Goal: Information Seeking & Learning: Learn about a topic

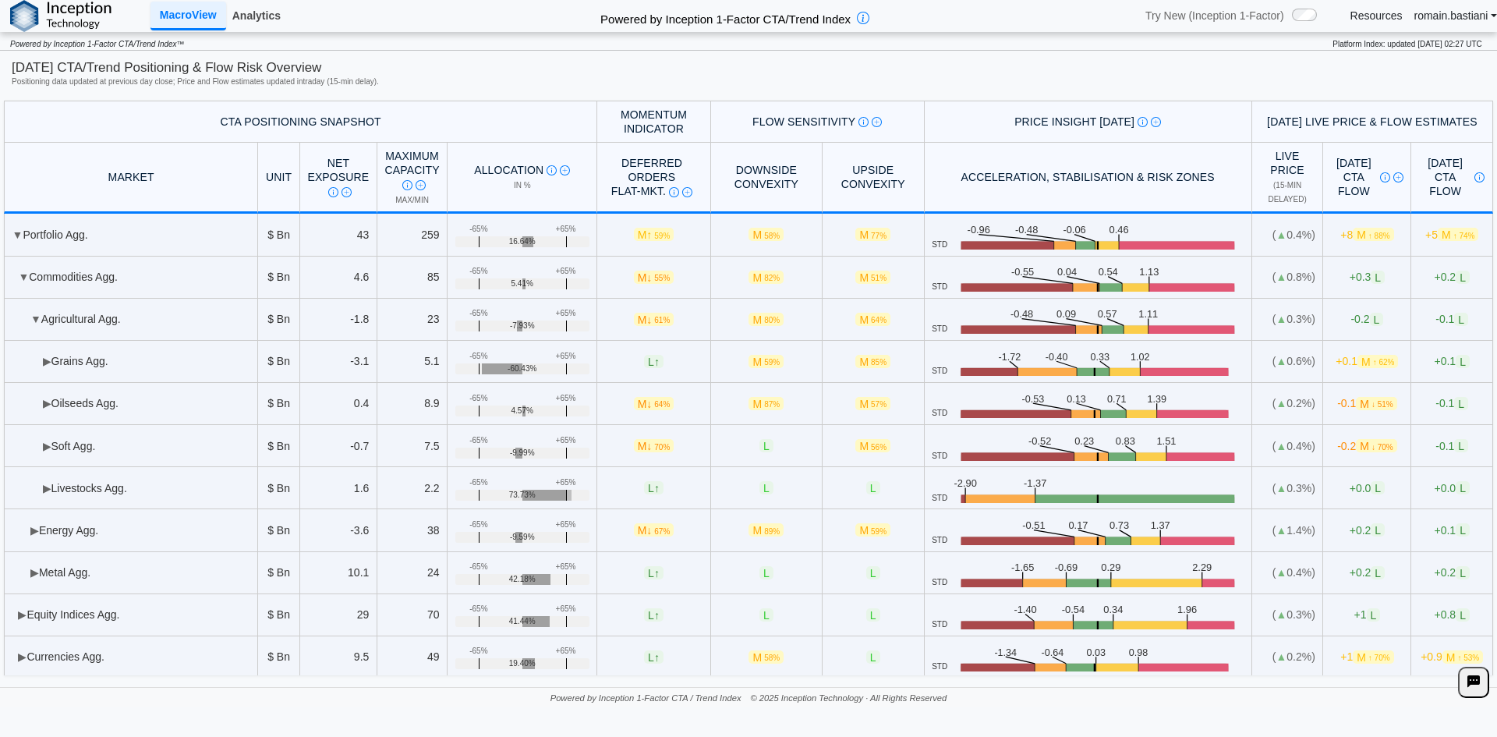
click at [256, 7] on link "Analytics" at bounding box center [256, 15] width 61 height 27
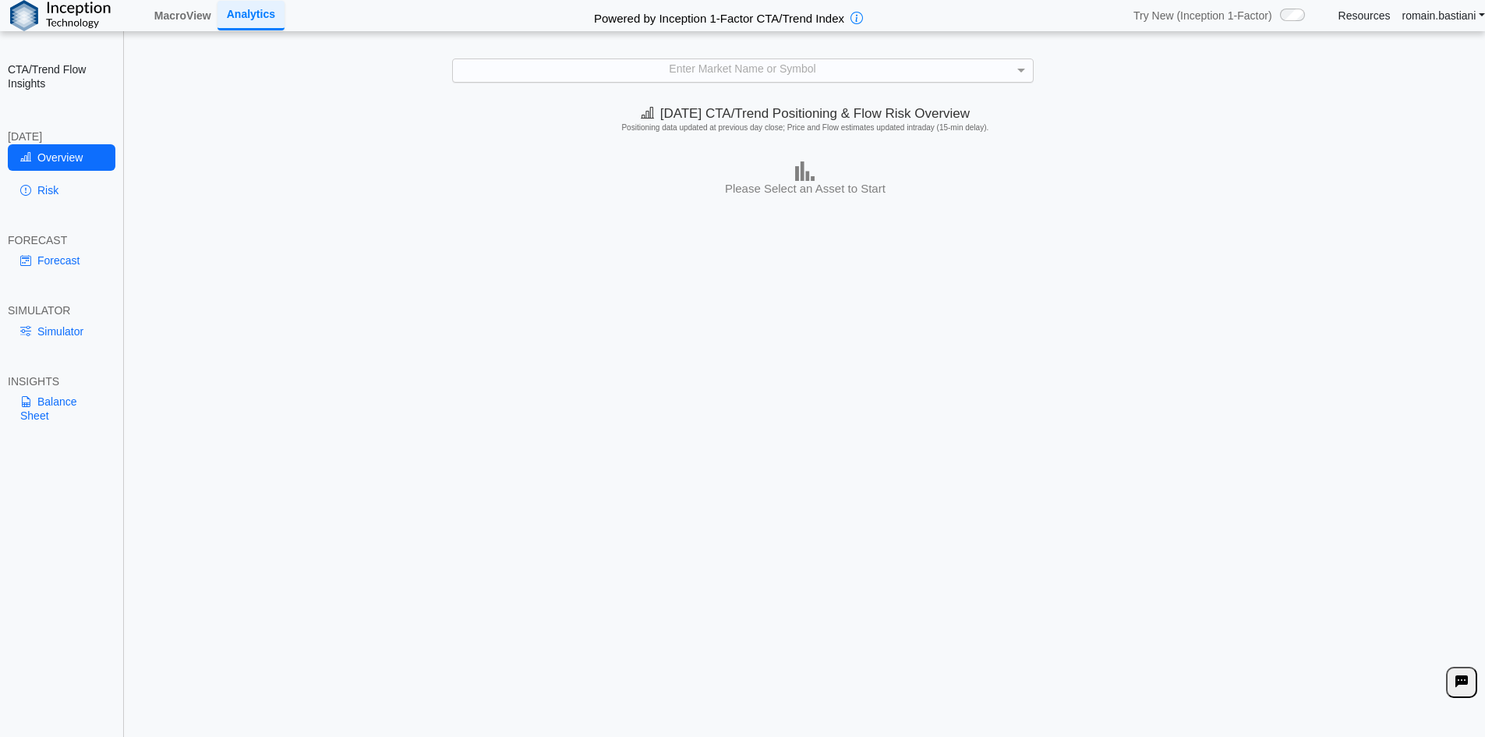
click at [763, 77] on div "Enter Market Name or Symbol" at bounding box center [743, 70] width 580 height 22
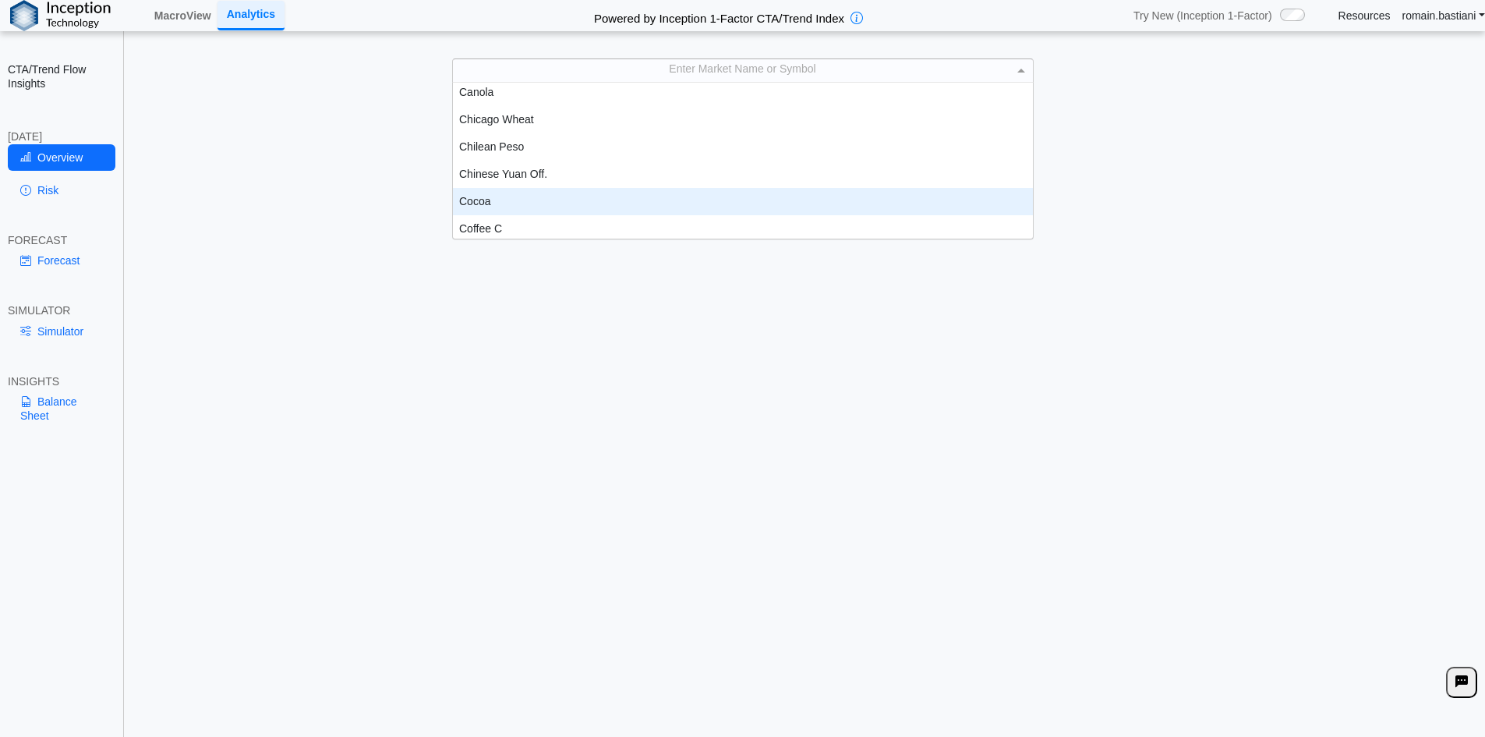
scroll to position [472, 0]
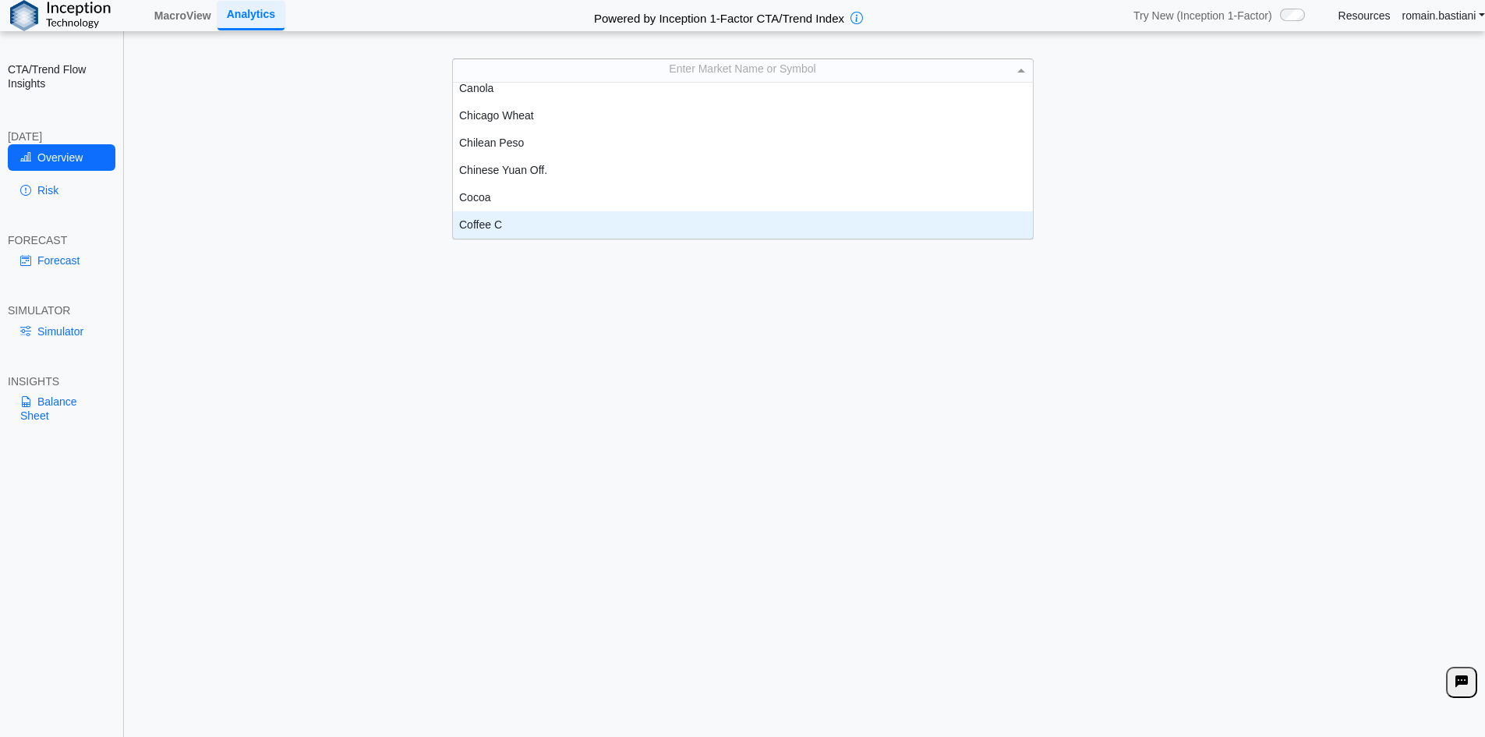
drag, startPoint x: 585, startPoint y: 201, endPoint x: 581, endPoint y: 225, distance: 24.5
click at [581, 225] on div "Coffee C" at bounding box center [743, 224] width 580 height 27
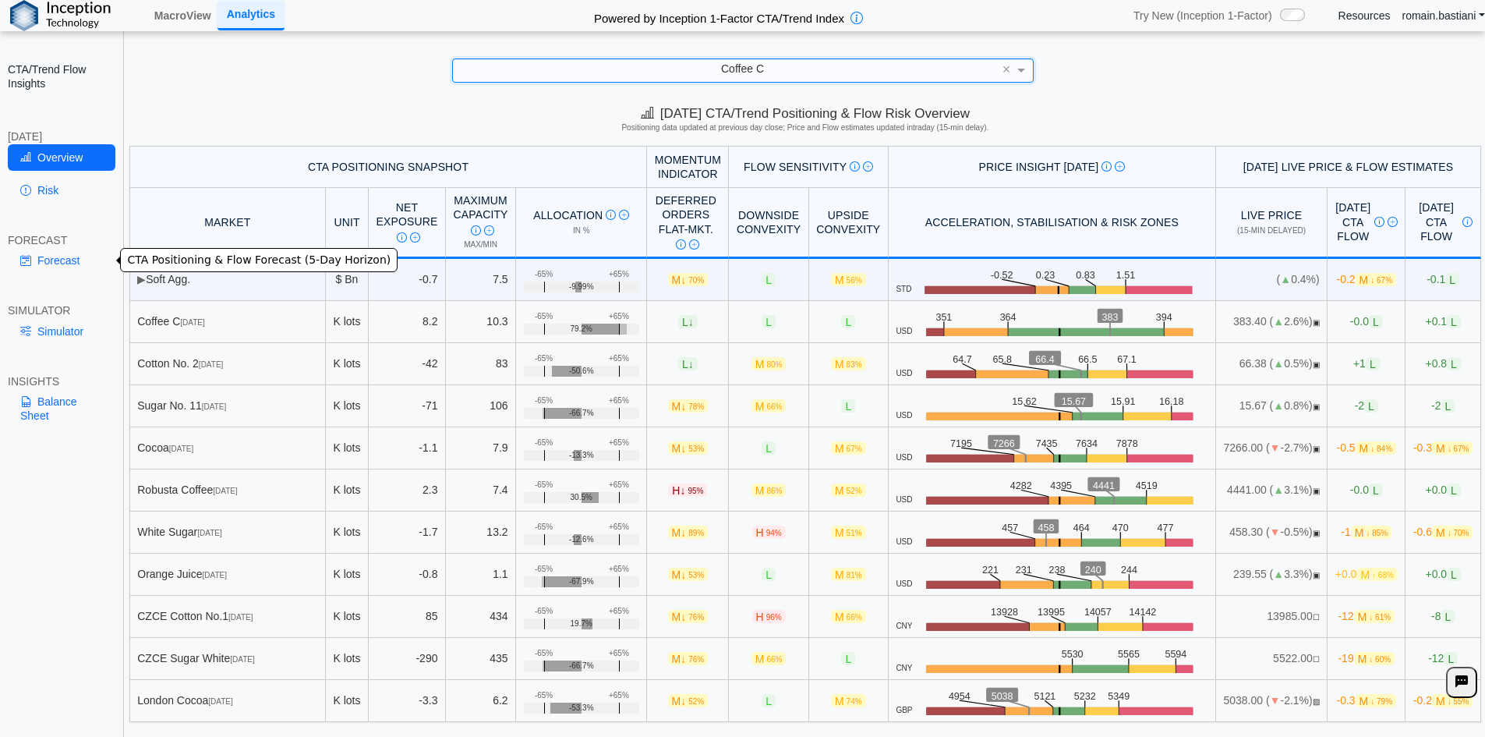
click at [46, 261] on link "Forecast" at bounding box center [62, 260] width 108 height 27
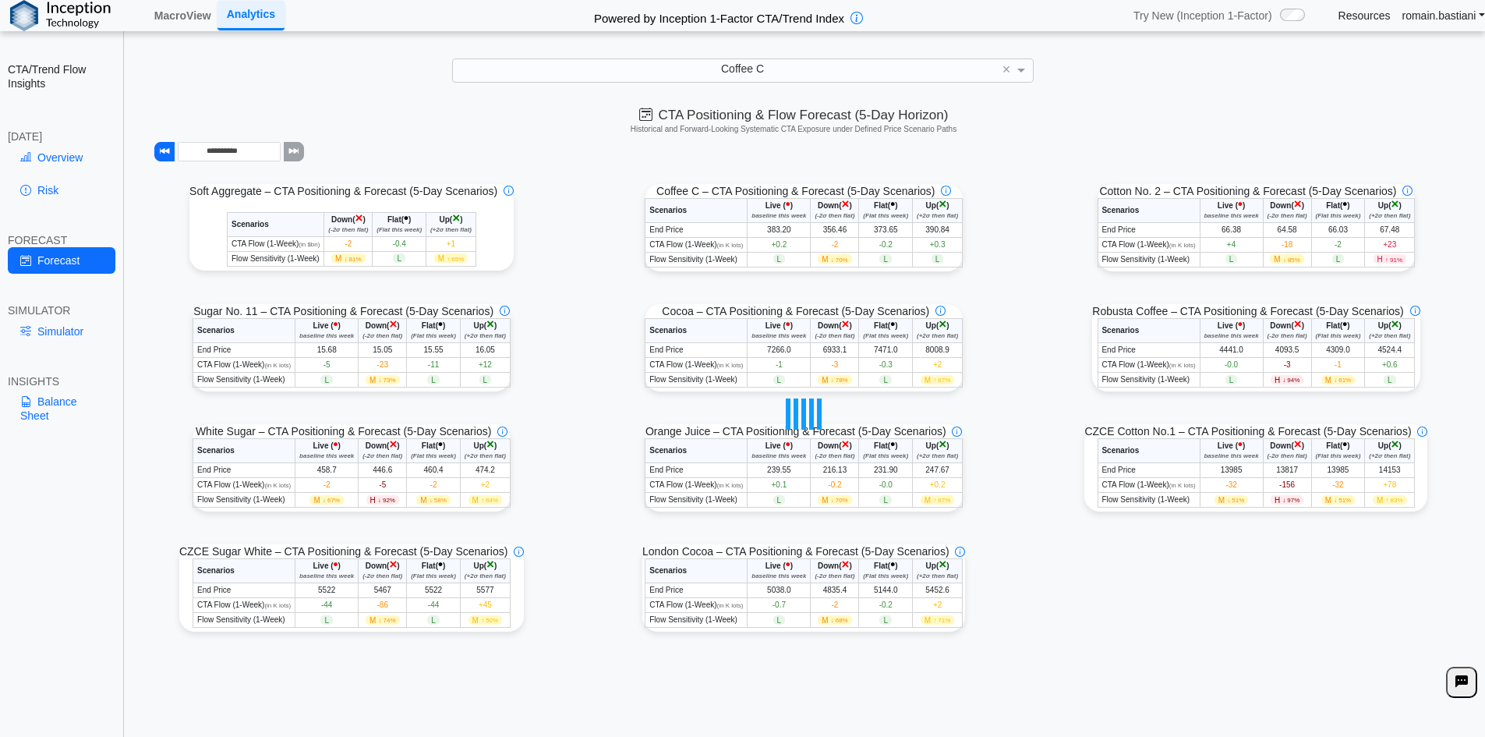
click at [47, 328] on link "Simulator" at bounding box center [62, 331] width 108 height 27
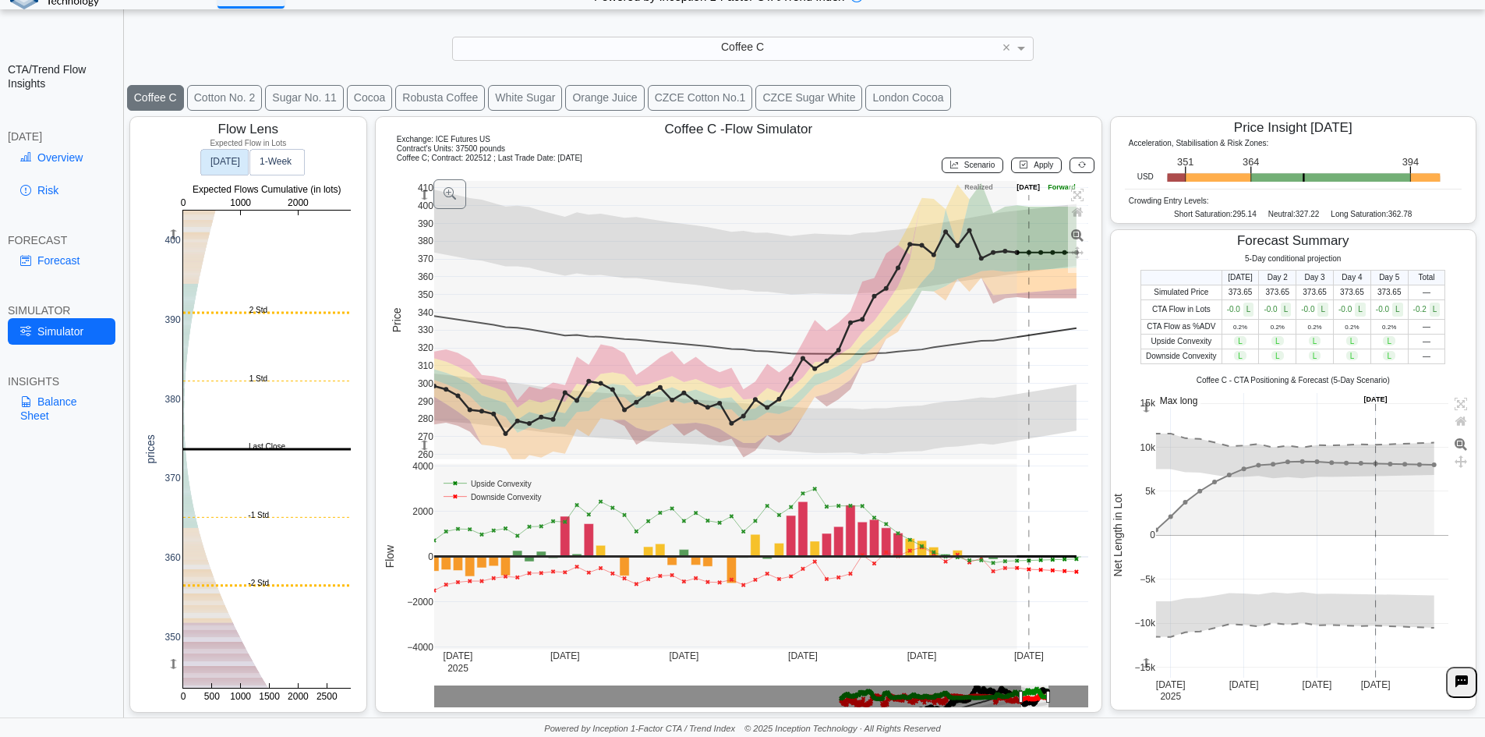
scroll to position [25, 0]
